Goal: Transaction & Acquisition: Purchase product/service

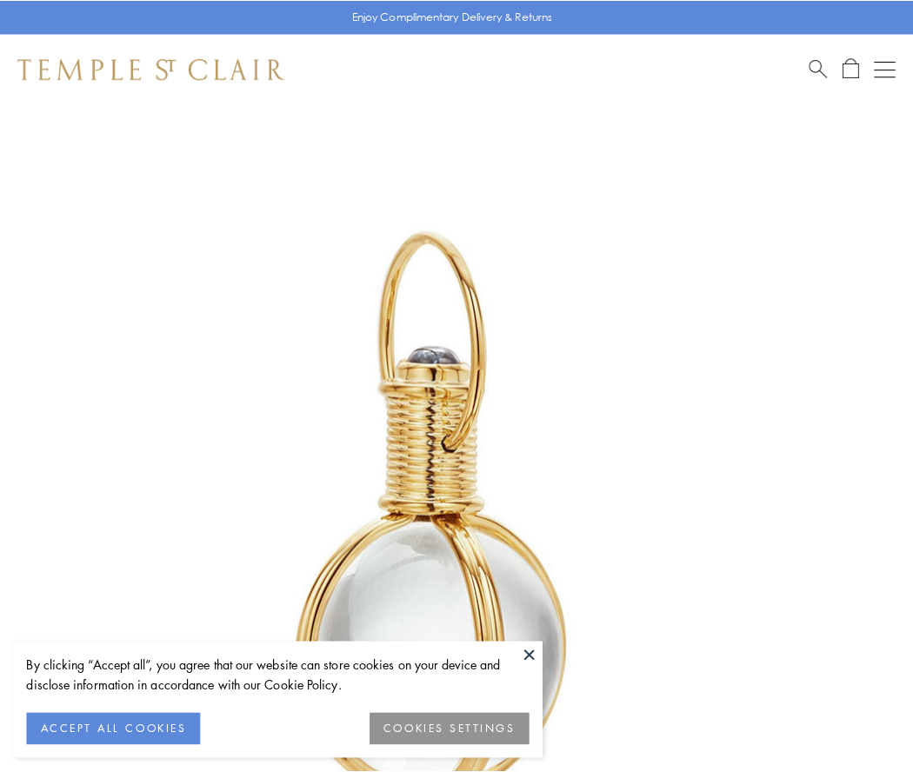
scroll to position [454, 0]
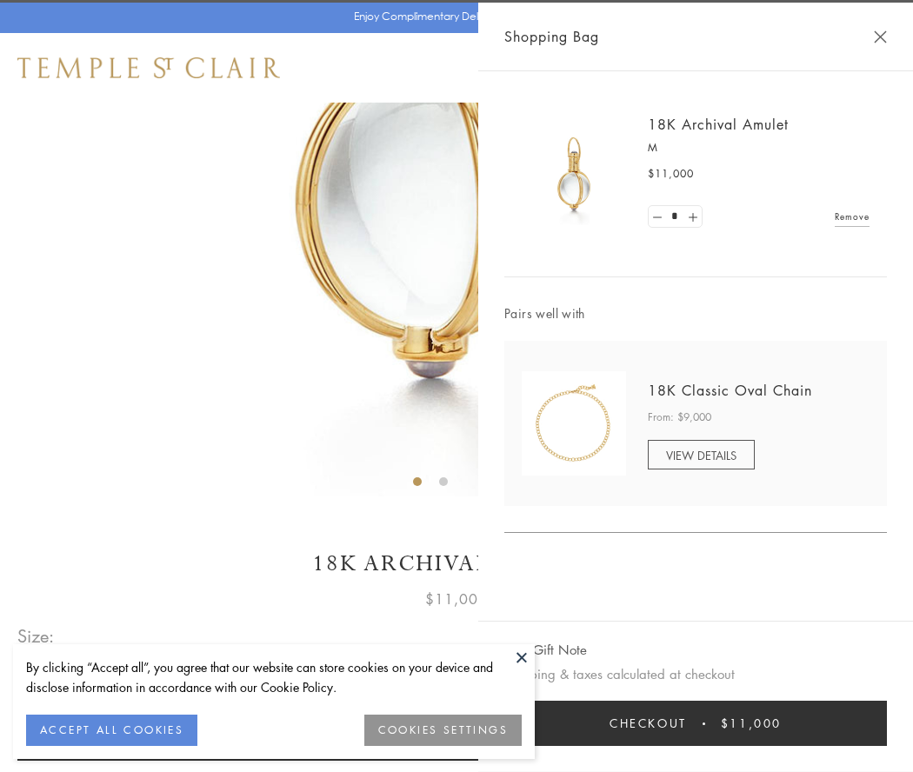
click at [696, 724] on button "Checkout $11,000" at bounding box center [696, 723] width 383 height 45
